Goal: Task Accomplishment & Management: Use online tool/utility

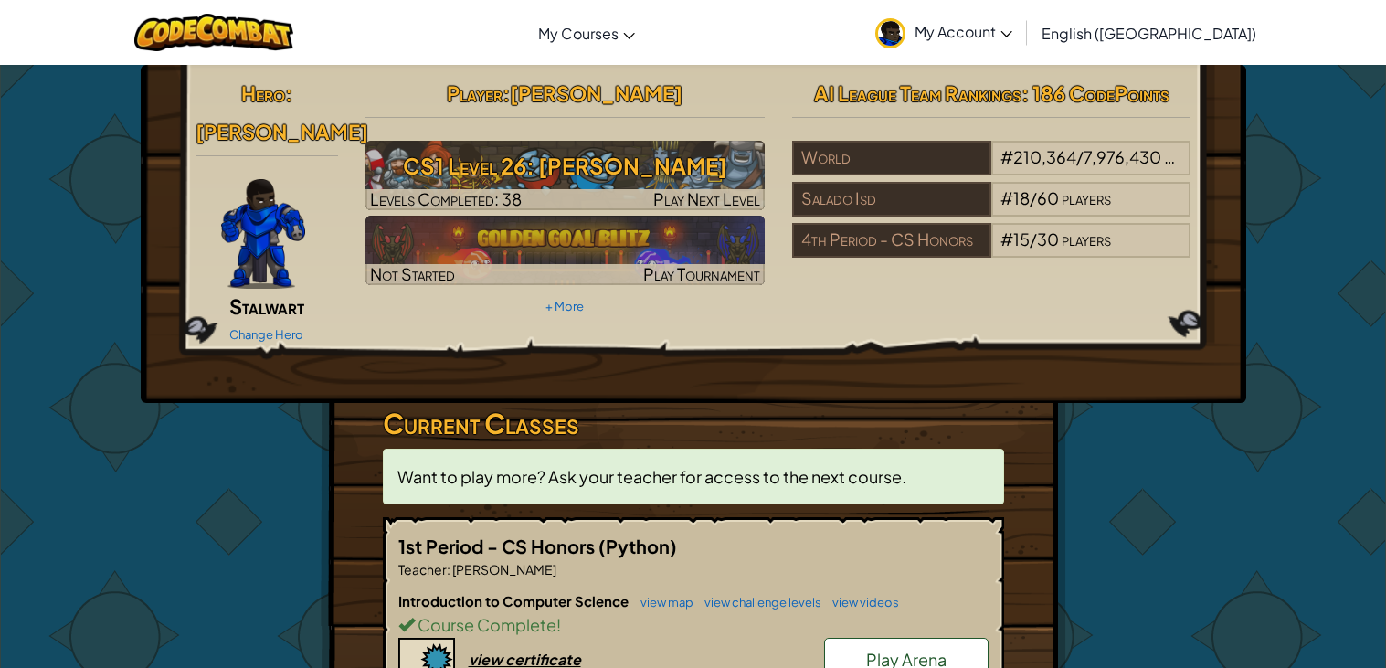
click at [953, 638] on link "Play Arena" at bounding box center [906, 660] width 164 height 44
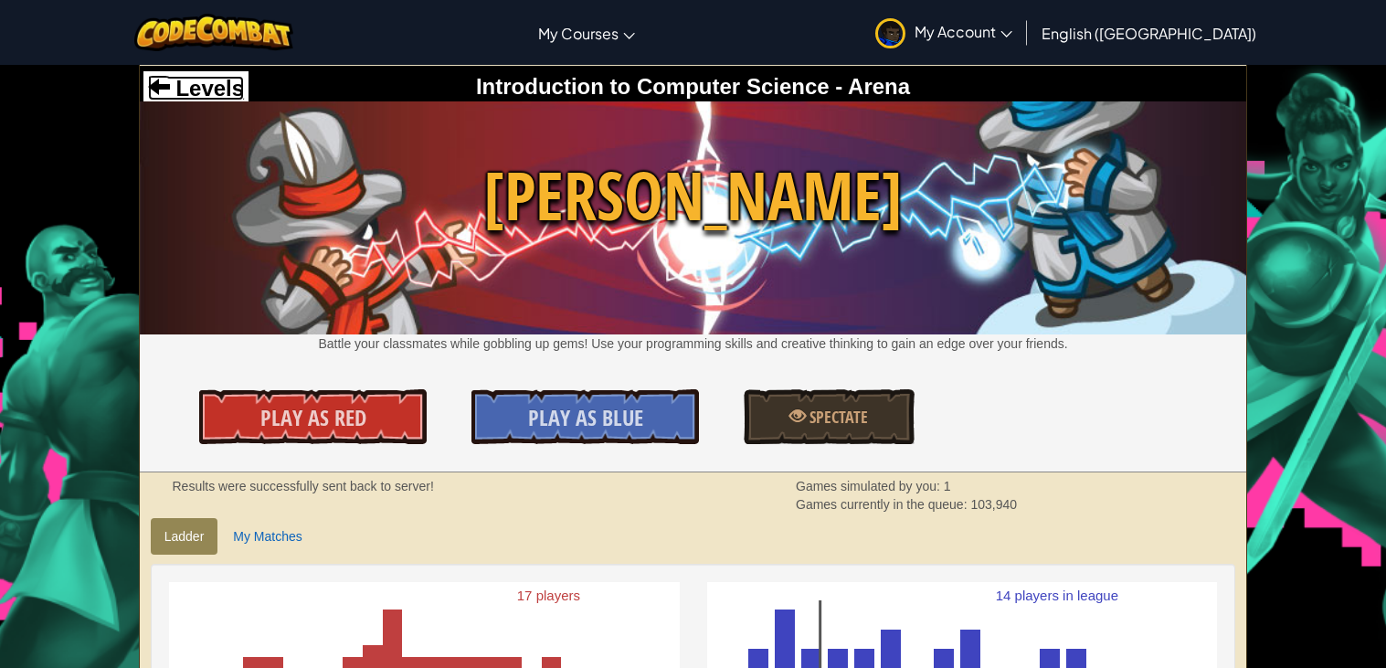
click at [203, 90] on span "Levels" at bounding box center [207, 88] width 74 height 25
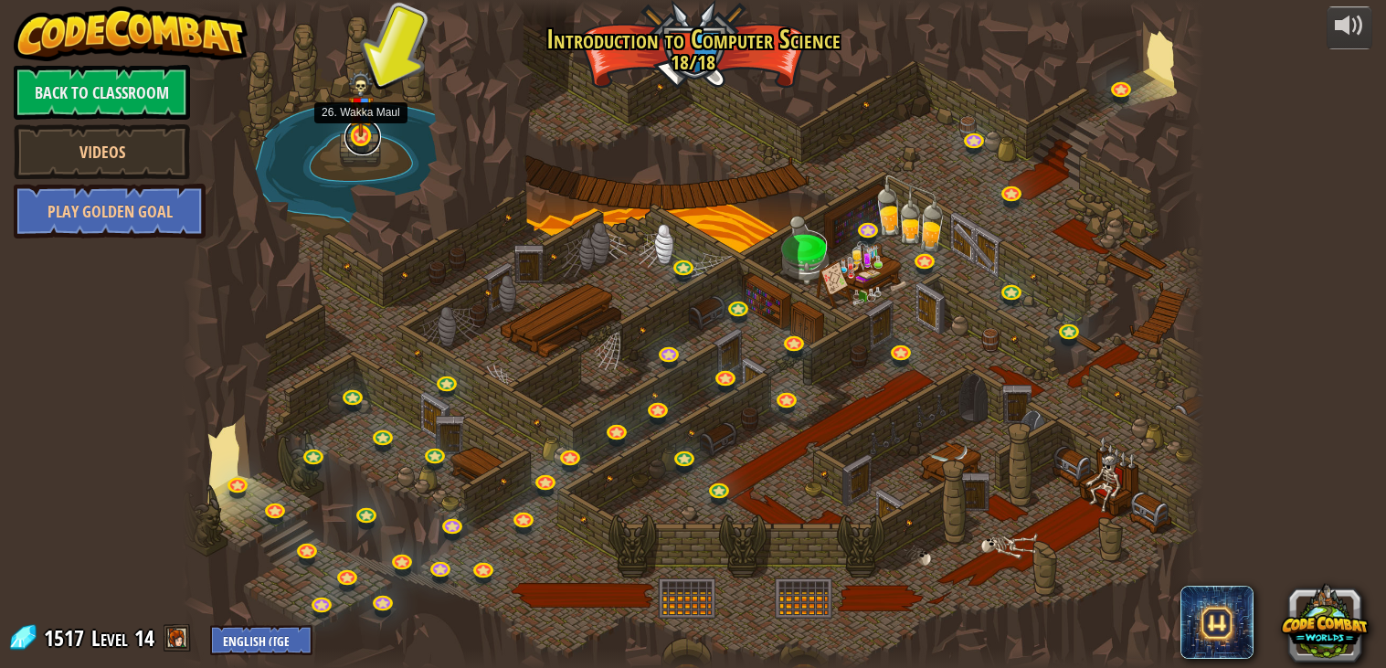
click at [367, 140] on link at bounding box center [362, 137] width 37 height 37
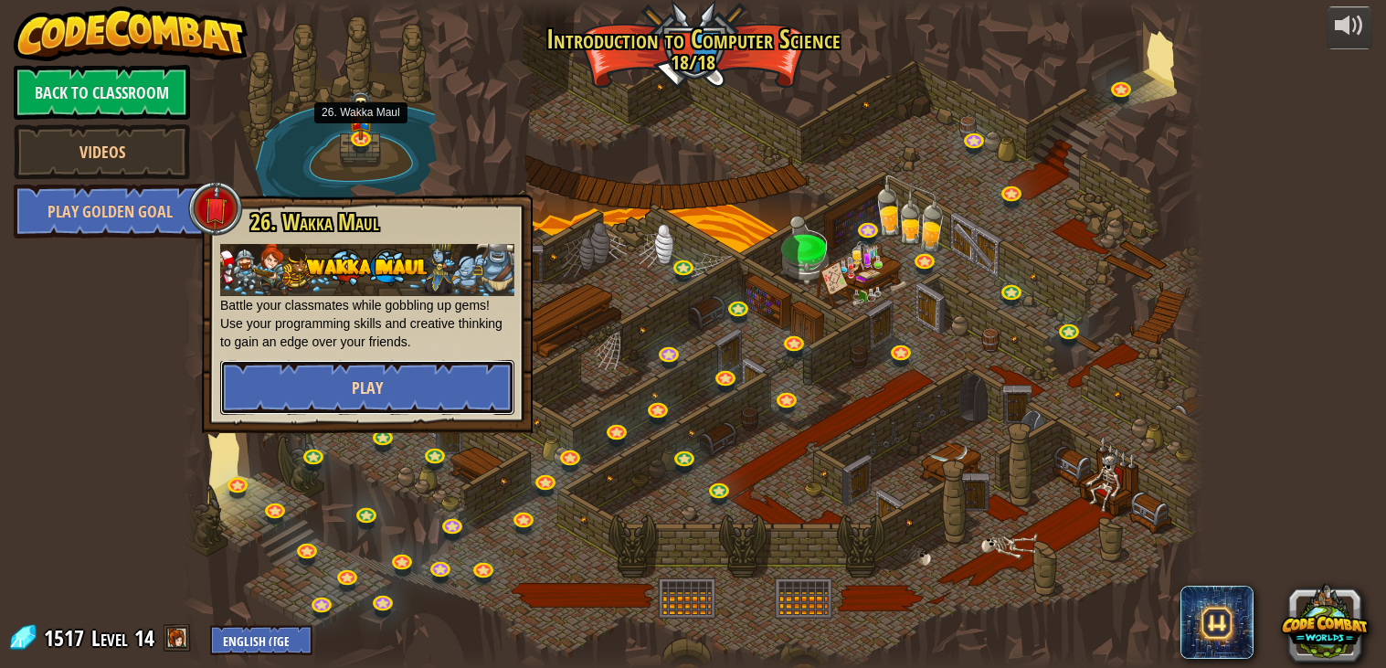
click at [466, 392] on button "Play" at bounding box center [367, 387] width 294 height 55
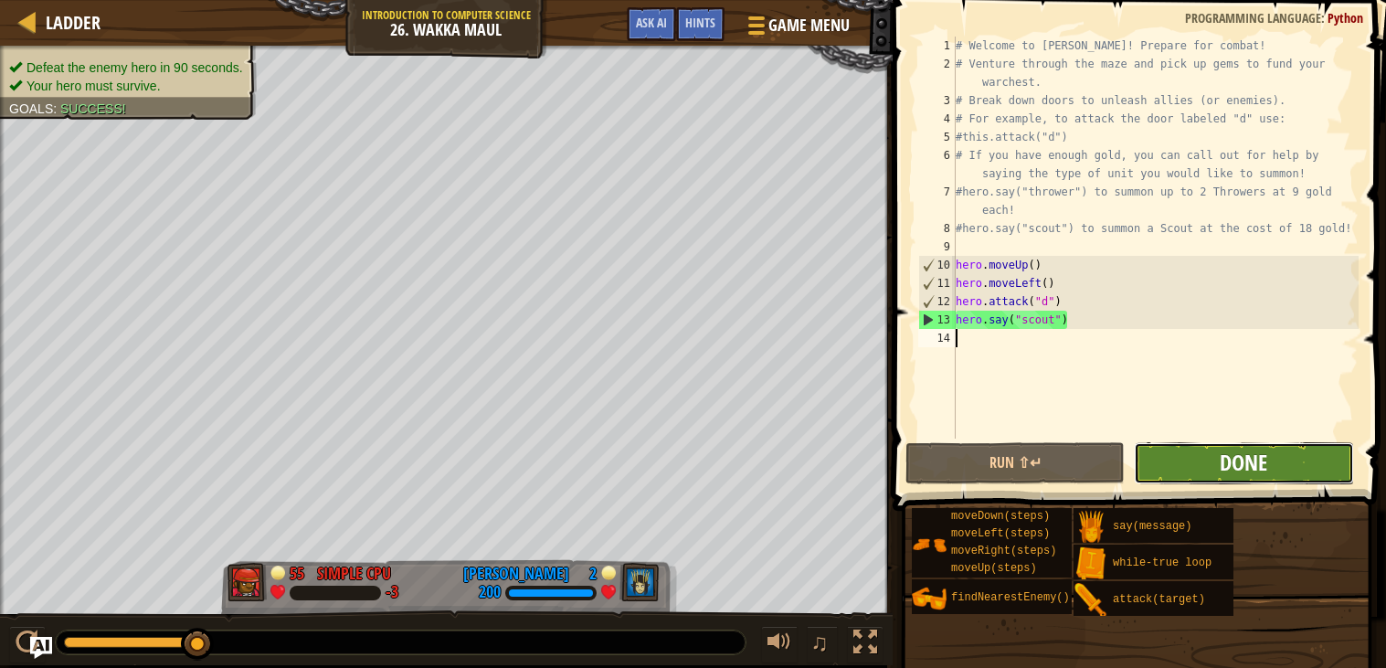
click at [1223, 473] on span "Done" at bounding box center [1244, 462] width 48 height 29
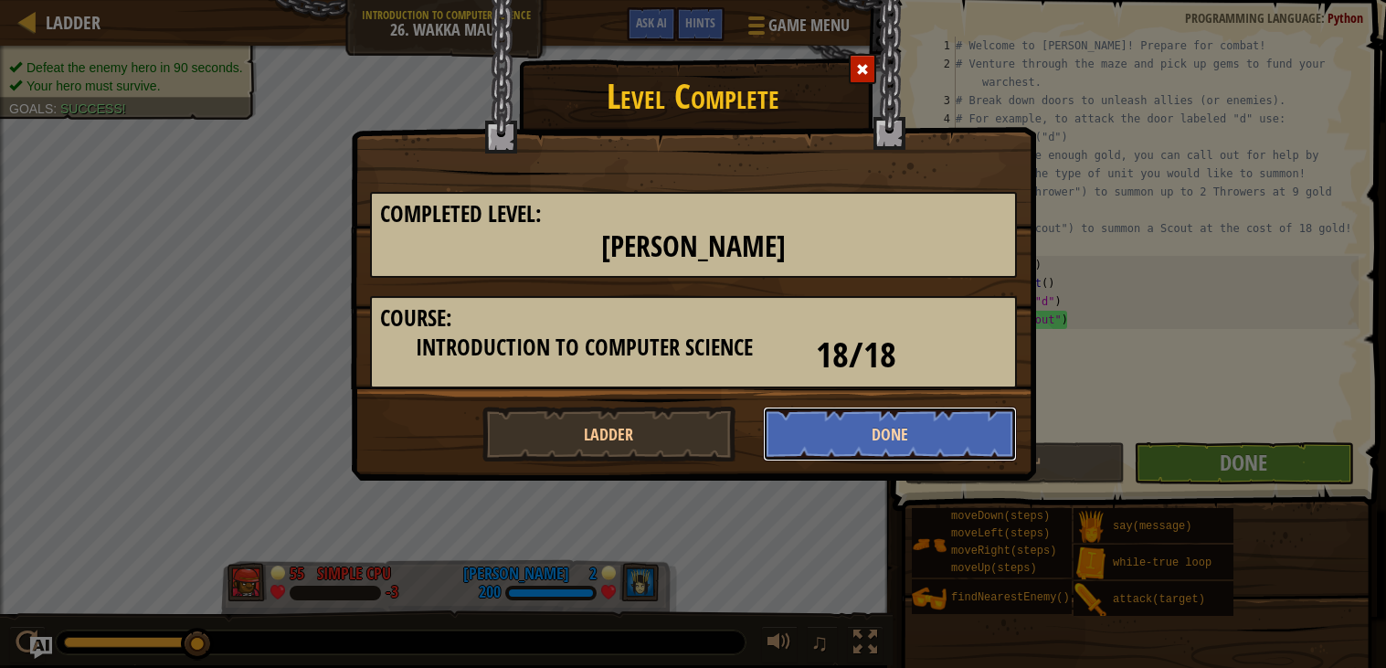
click at [917, 429] on button "Done" at bounding box center [890, 434] width 254 height 55
